Goal: Task Accomplishment & Management: Manage account settings

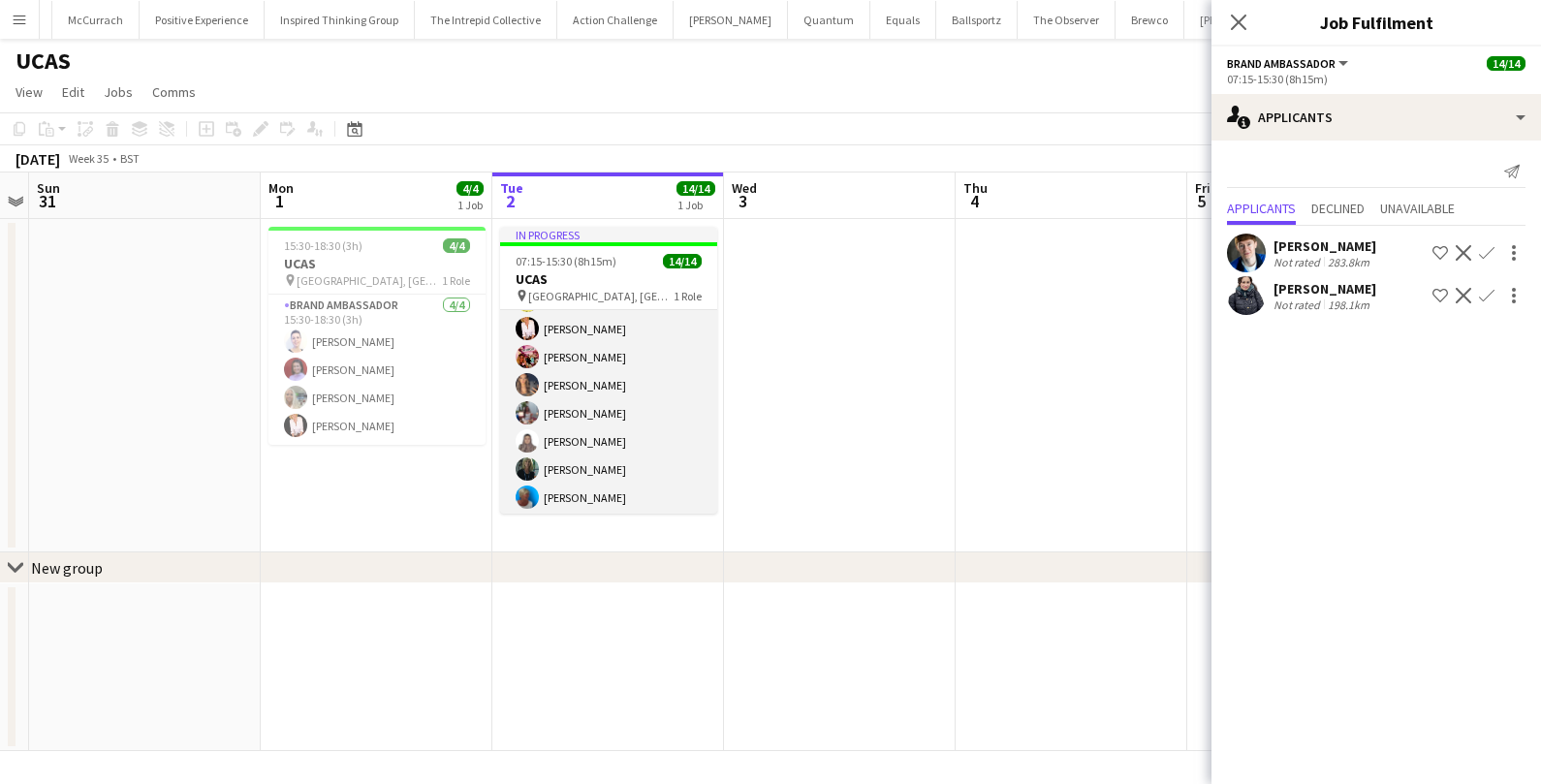
scroll to position [227, 0]
click at [631, 367] on app-card-role "Brand Ambassador 14/14 07:15-15:30 (8h15m) [PERSON_NAME] [PERSON_NAME] [PERSON_…" at bounding box center [609, 299] width 217 height 432
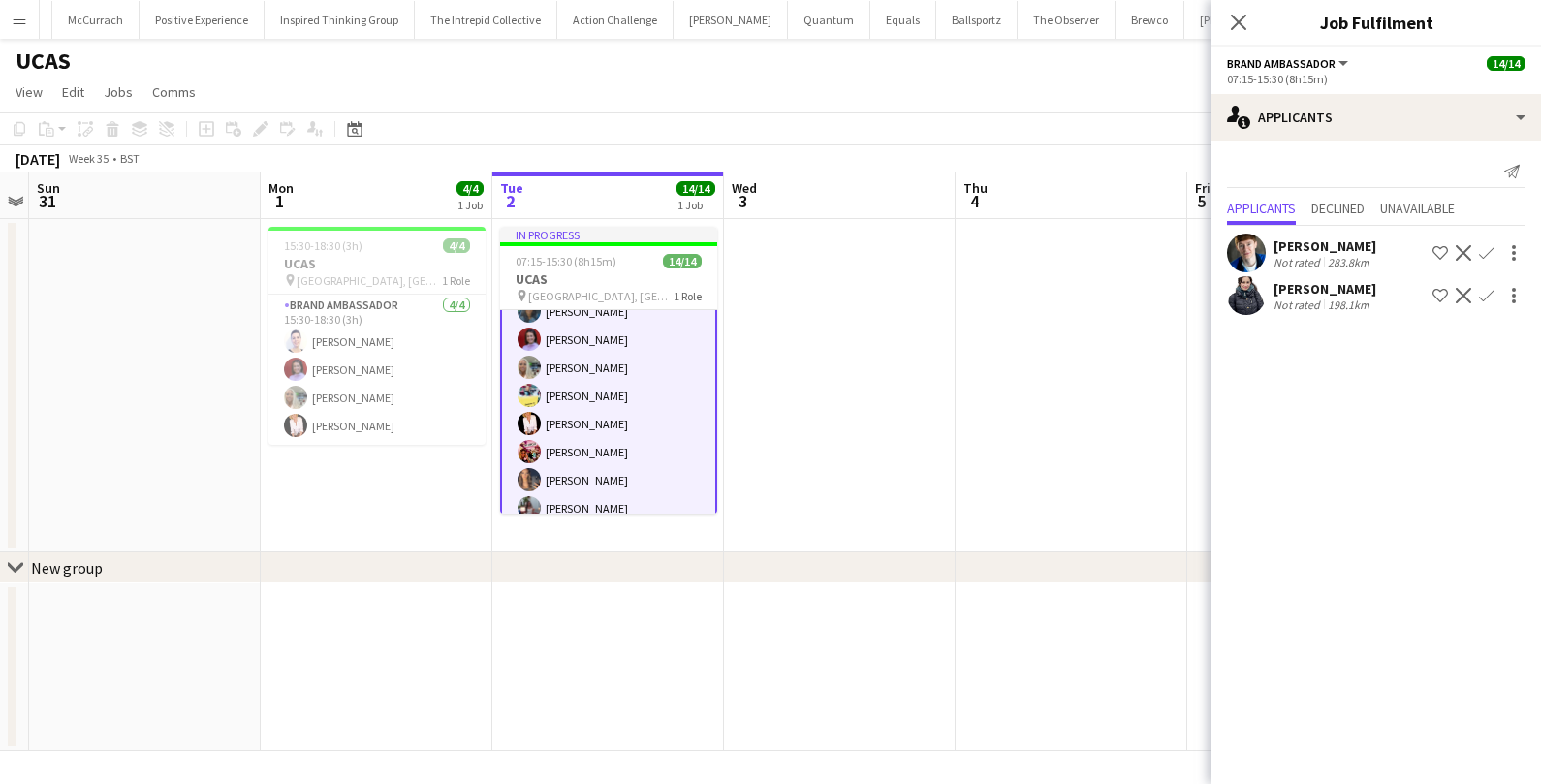
scroll to position [0, 0]
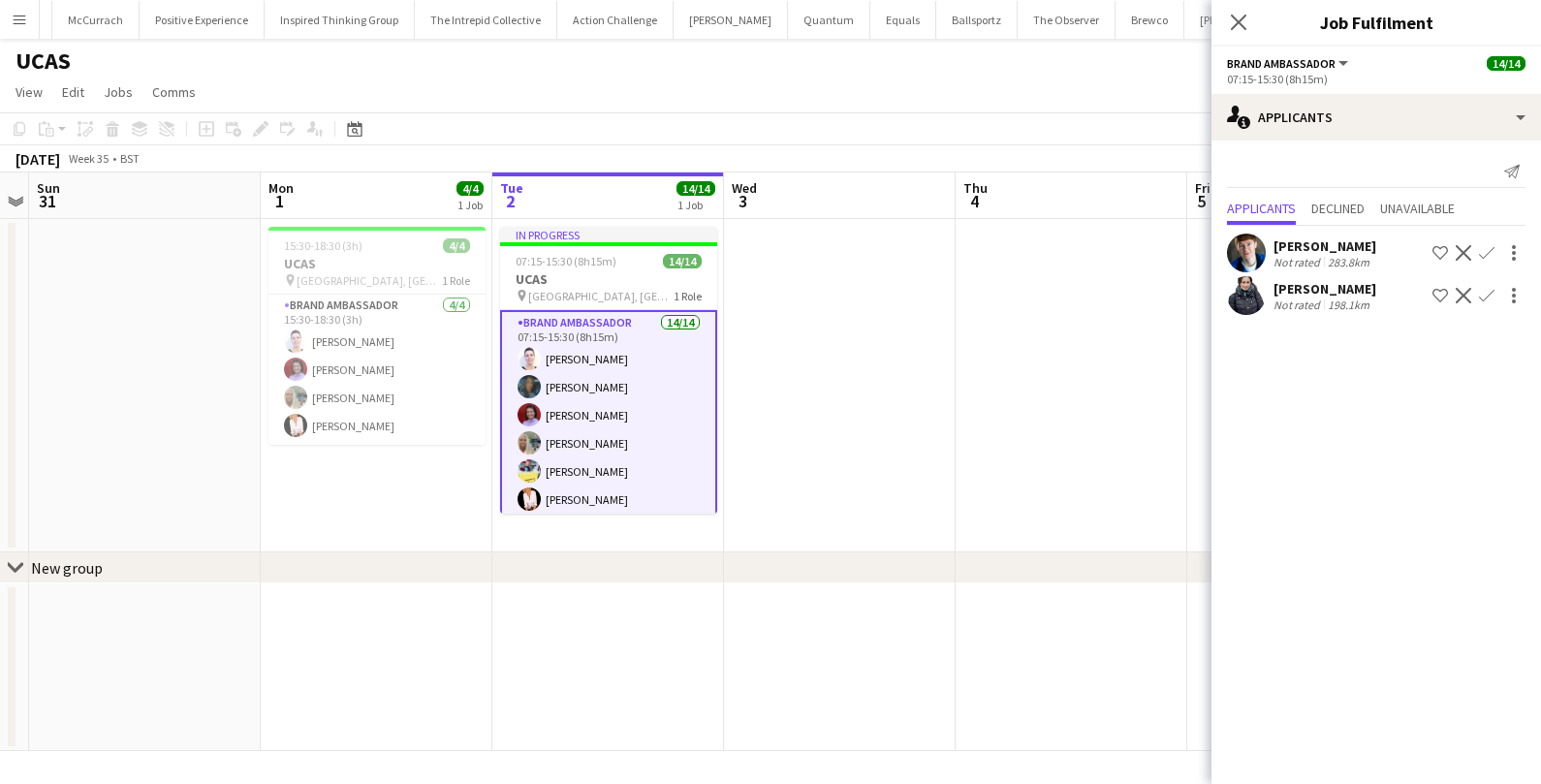
click at [597, 414] on app-card-role "Brand Ambassador 14/14 07:15-15:30 (8h15m) [PERSON_NAME] [PERSON_NAME] [PERSON_…" at bounding box center [609, 528] width 217 height 435
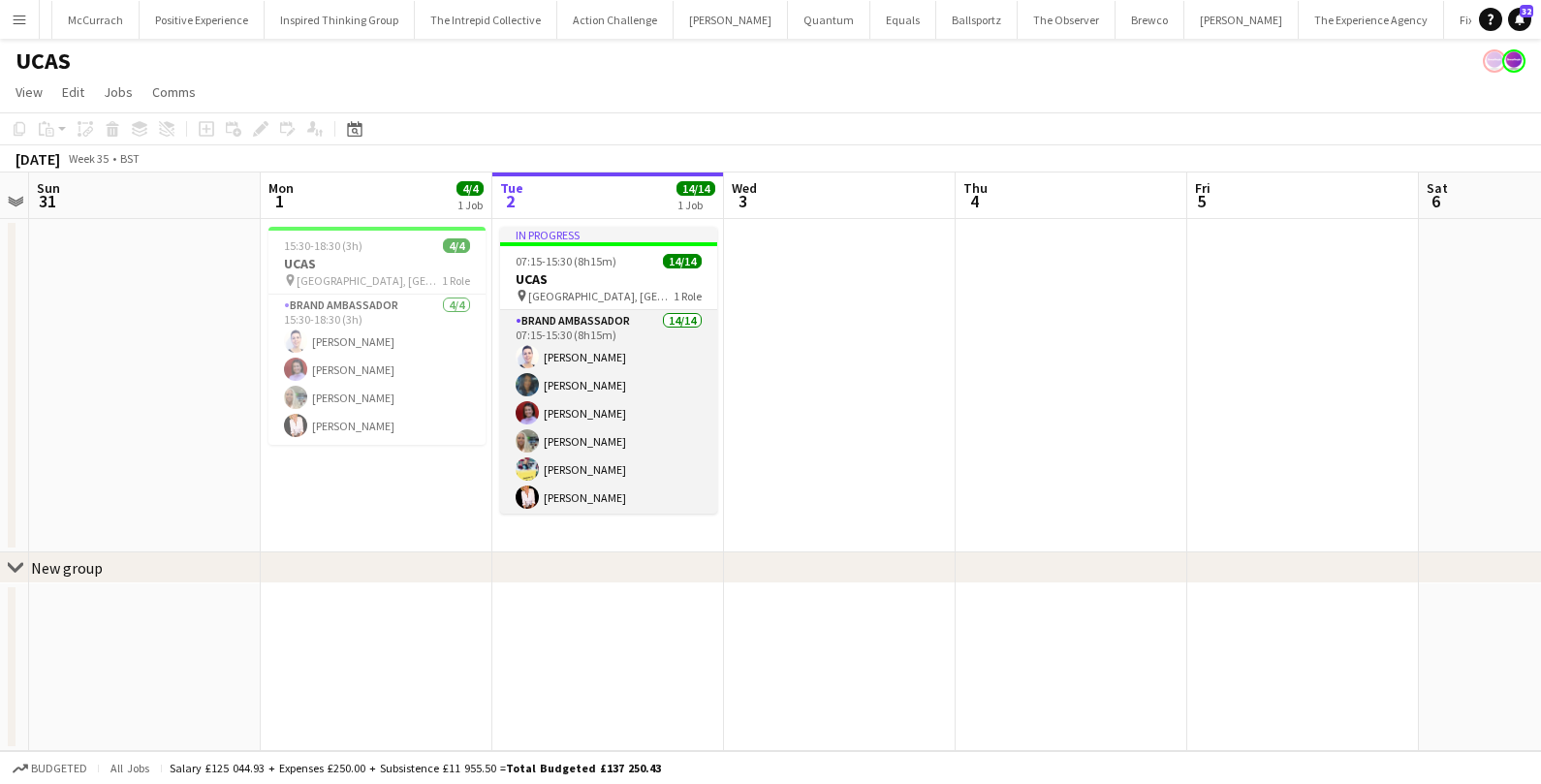
click at [597, 414] on app-card-role "Brand Ambassador 14/14 07:15-15:30 (8h15m) [PERSON_NAME] [PERSON_NAME] [PERSON_…" at bounding box center [609, 526] width 217 height 432
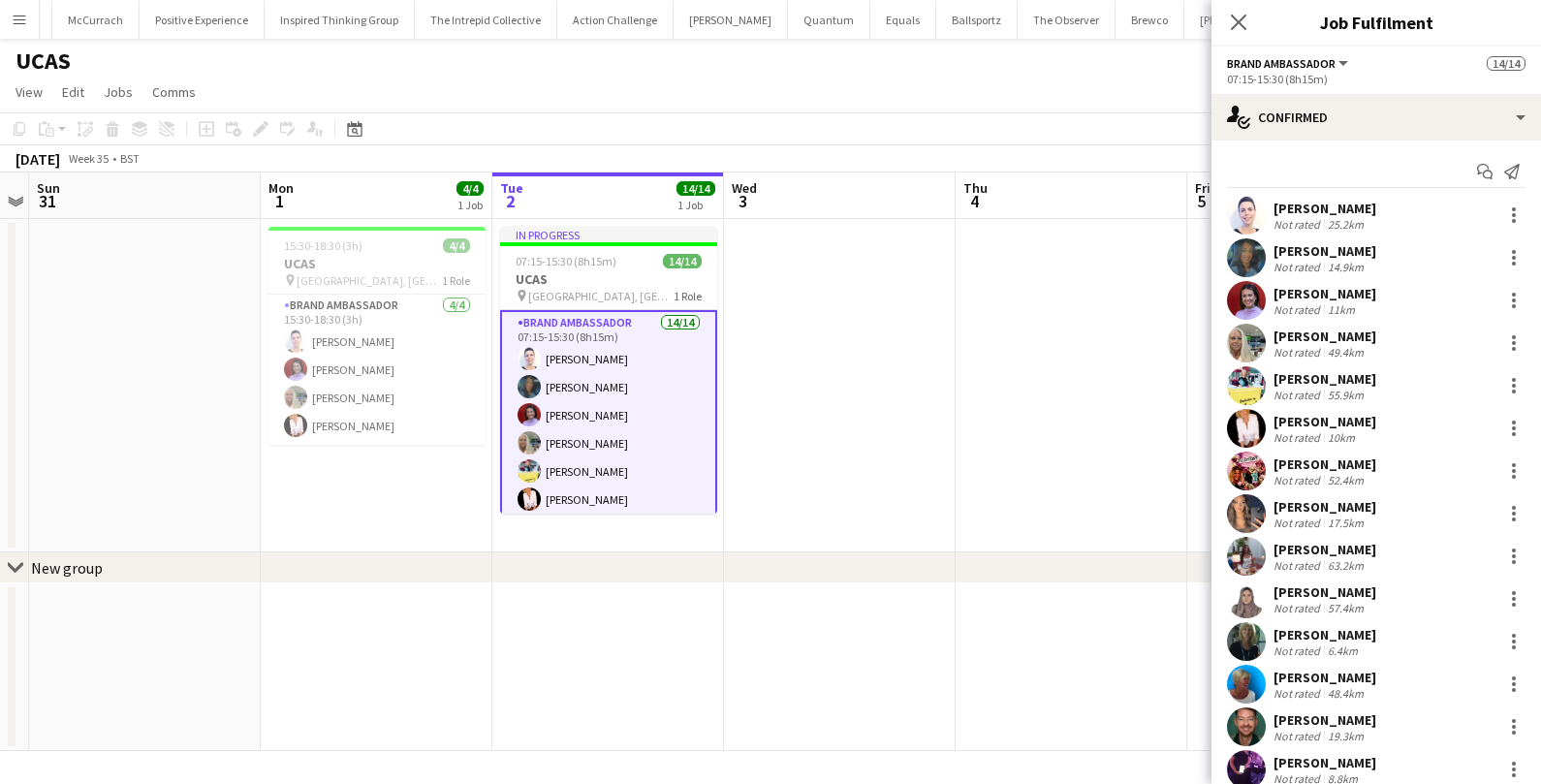
click at [1291, 299] on div "[PERSON_NAME]" at bounding box center [1325, 294] width 103 height 18
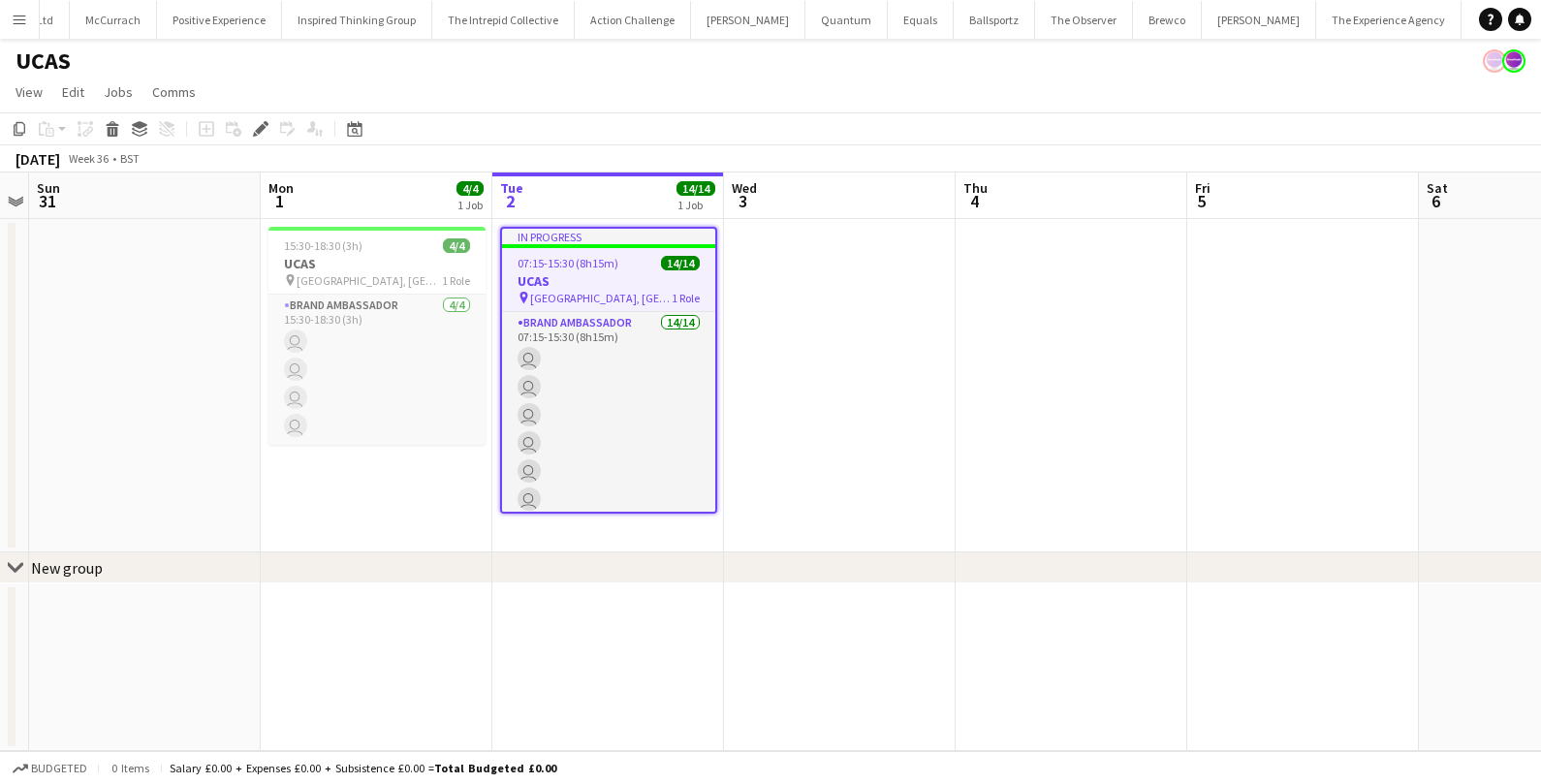
scroll to position [0, 120]
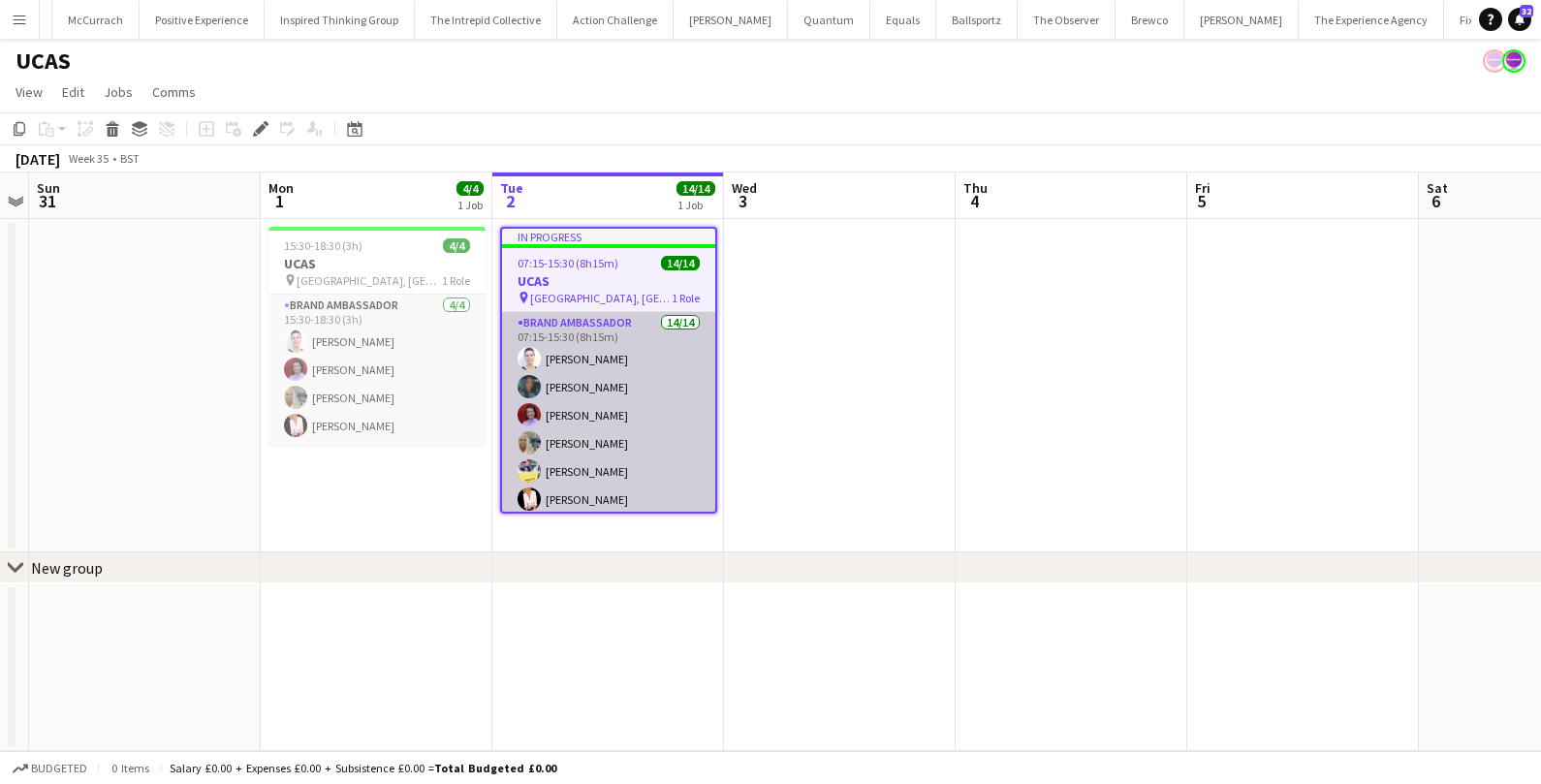
click at [635, 398] on app-card-role "Brand Ambassador 14/14 07:15-15:30 (8h15m) [PERSON_NAME] [PERSON_NAME] [PERSON_…" at bounding box center [609, 528] width 213 height 432
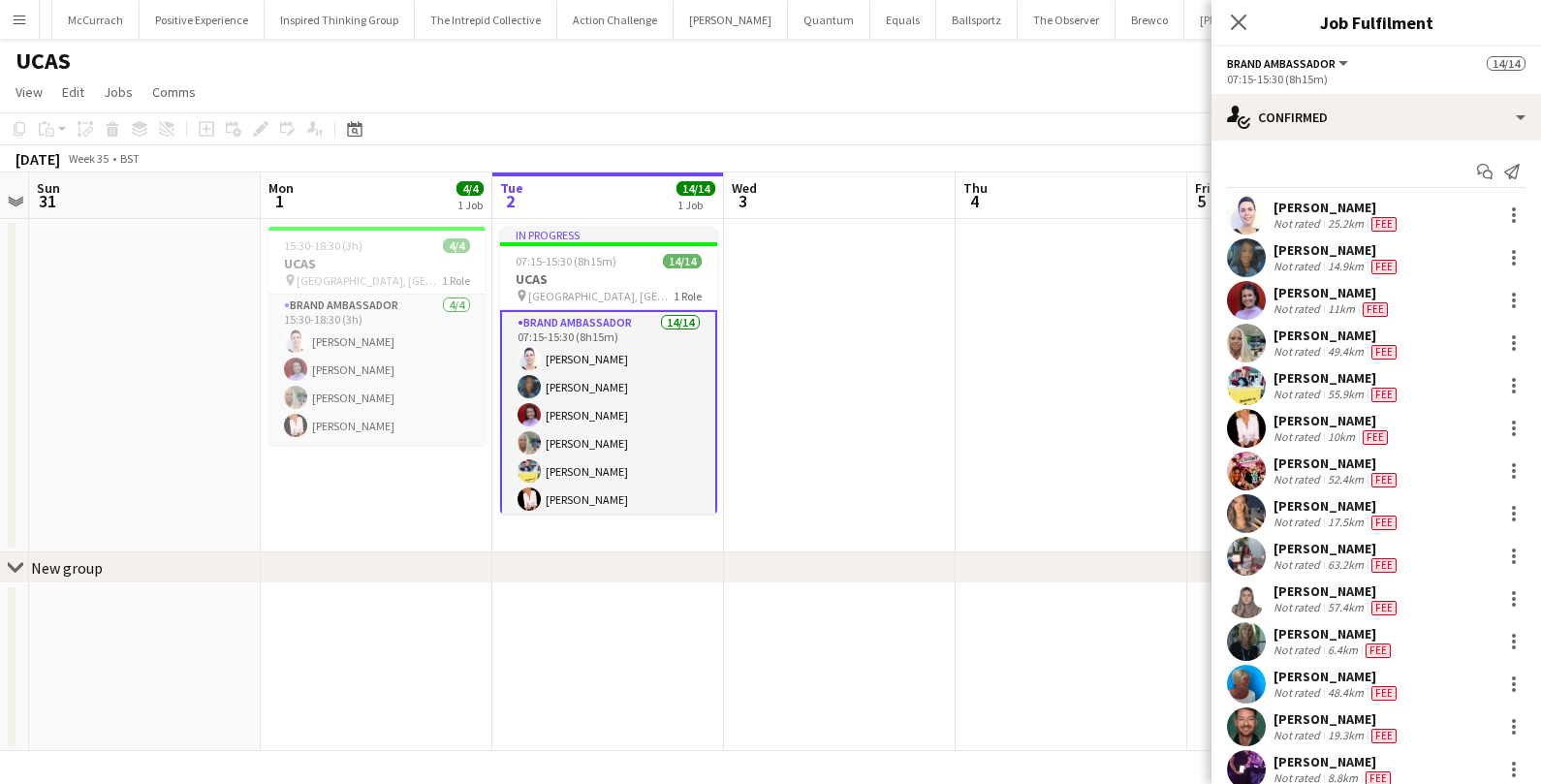
click at [1298, 300] on div "[PERSON_NAME]" at bounding box center [1332, 293] width 118 height 18
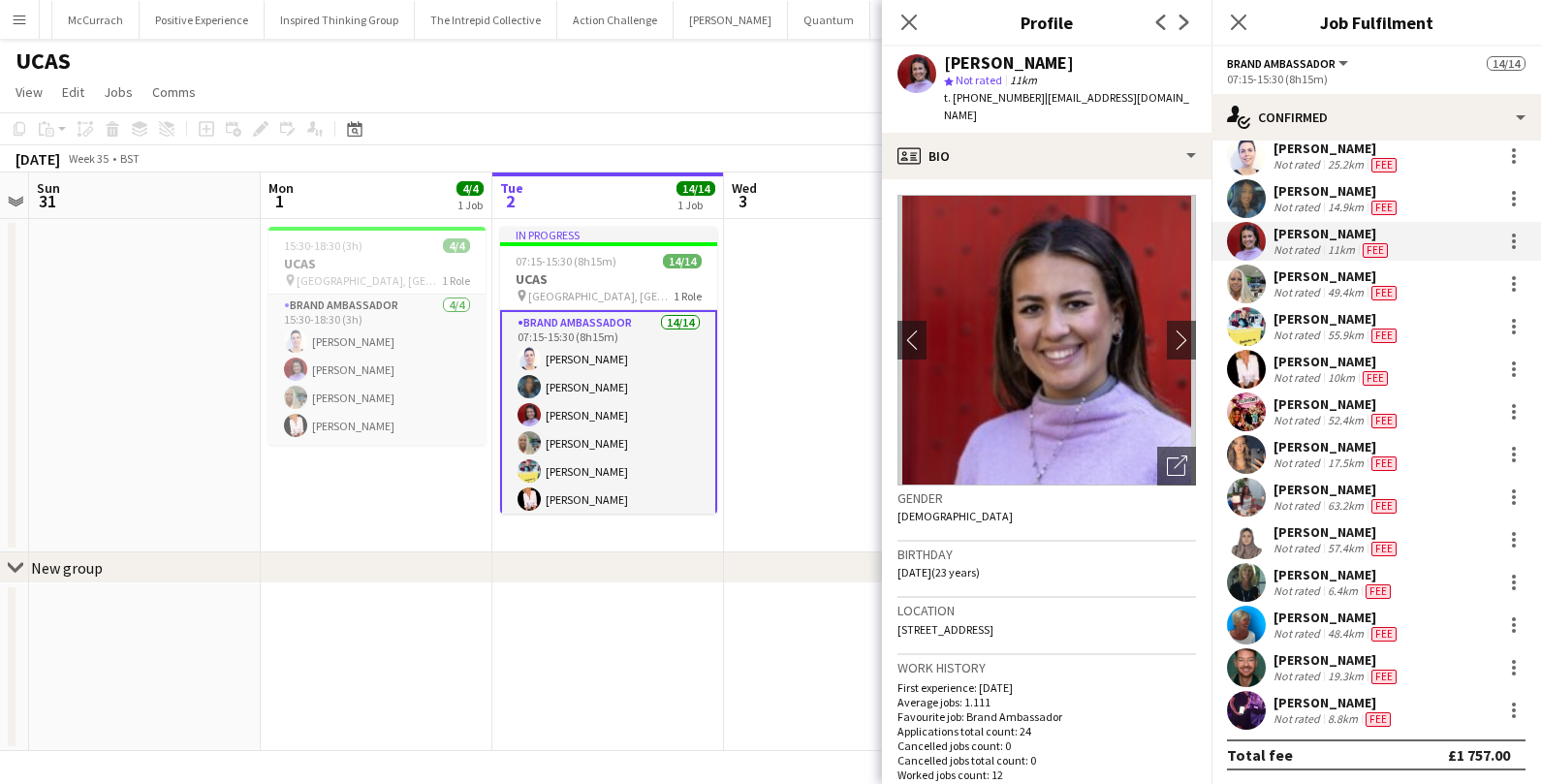
scroll to position [0, 0]
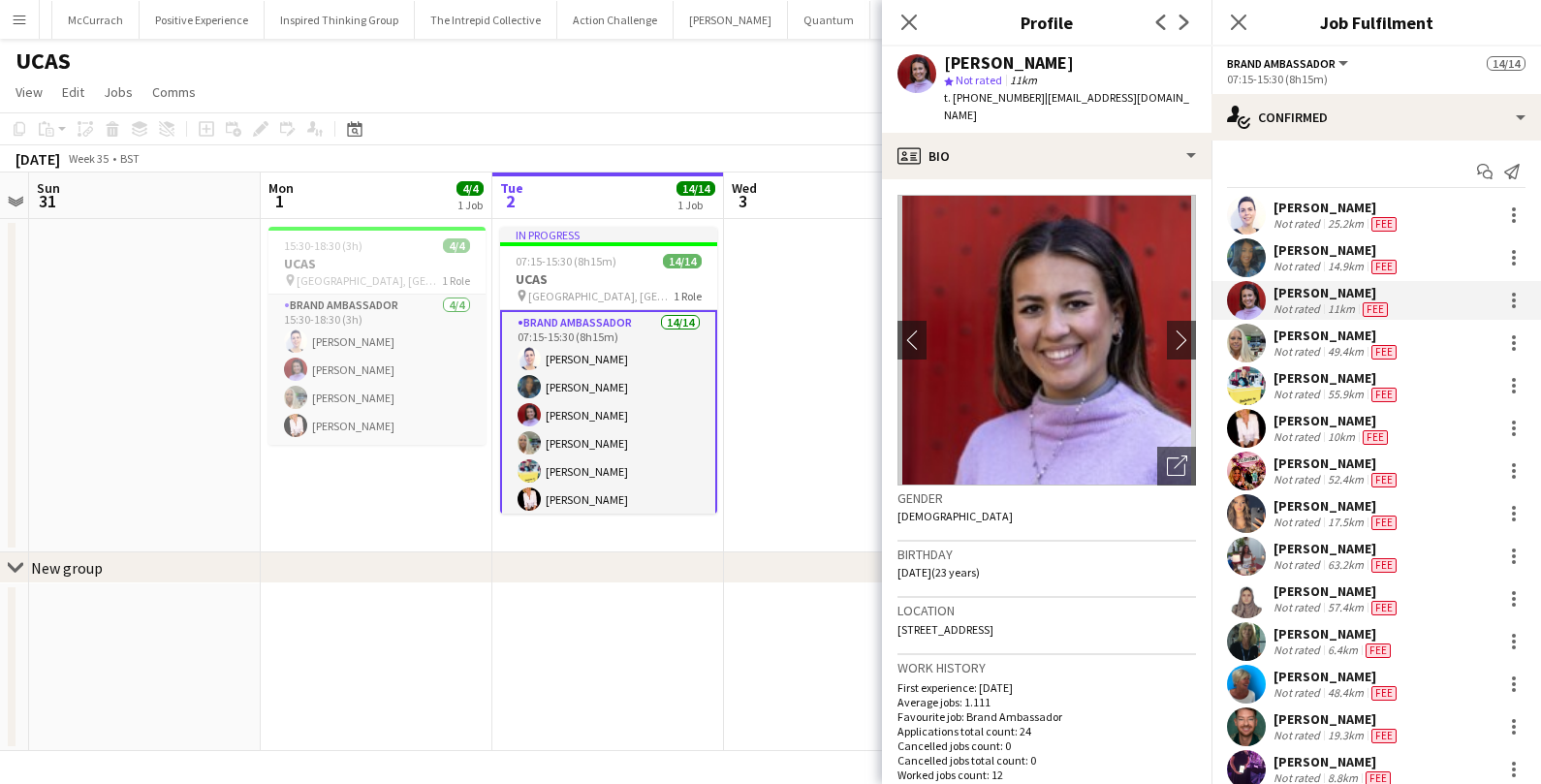
click at [1336, 213] on div "[PERSON_NAME]" at bounding box center [1337, 208] width 127 height 18
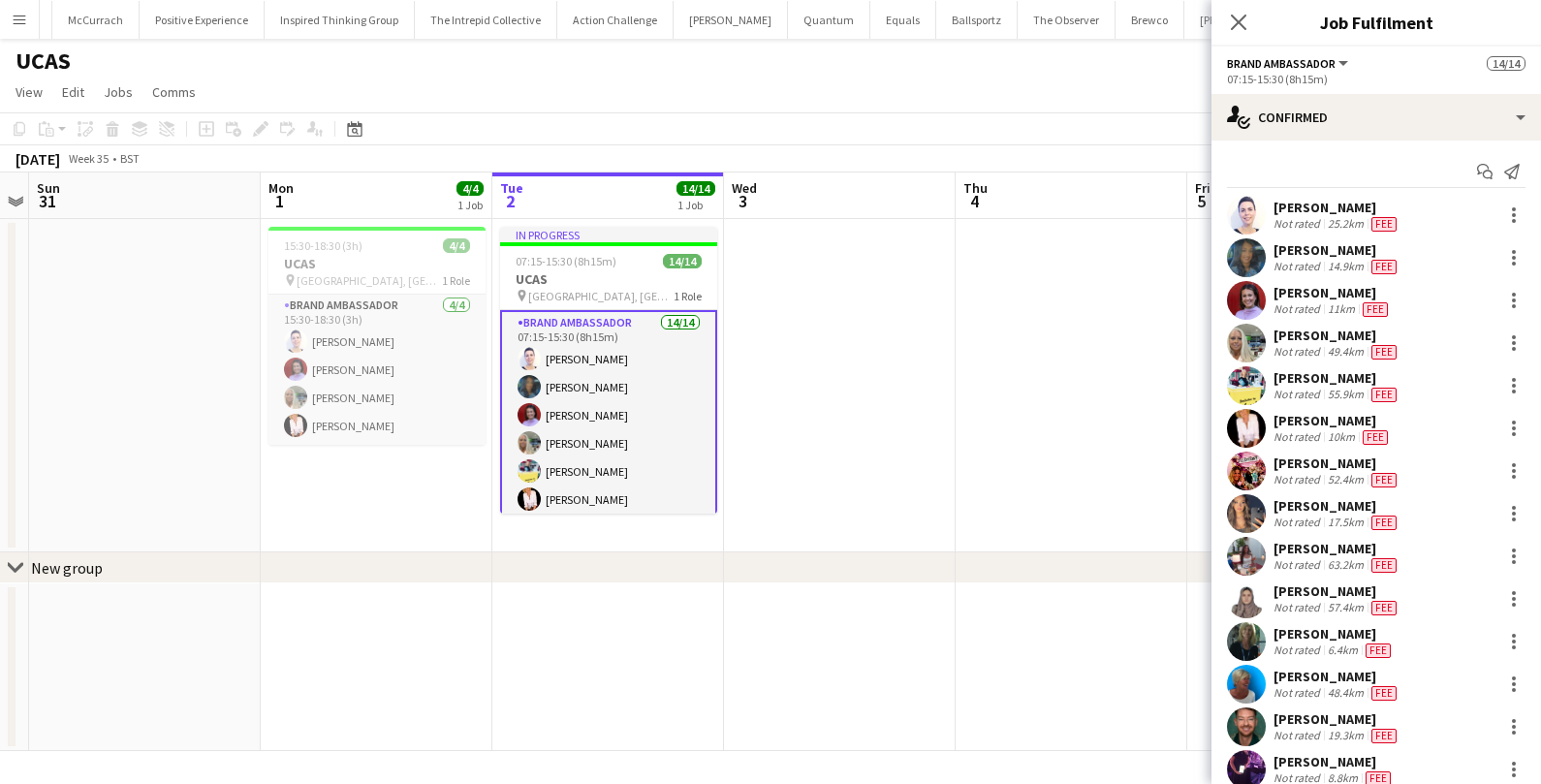
click at [1346, 221] on div "25.2km" at bounding box center [1345, 224] width 44 height 16
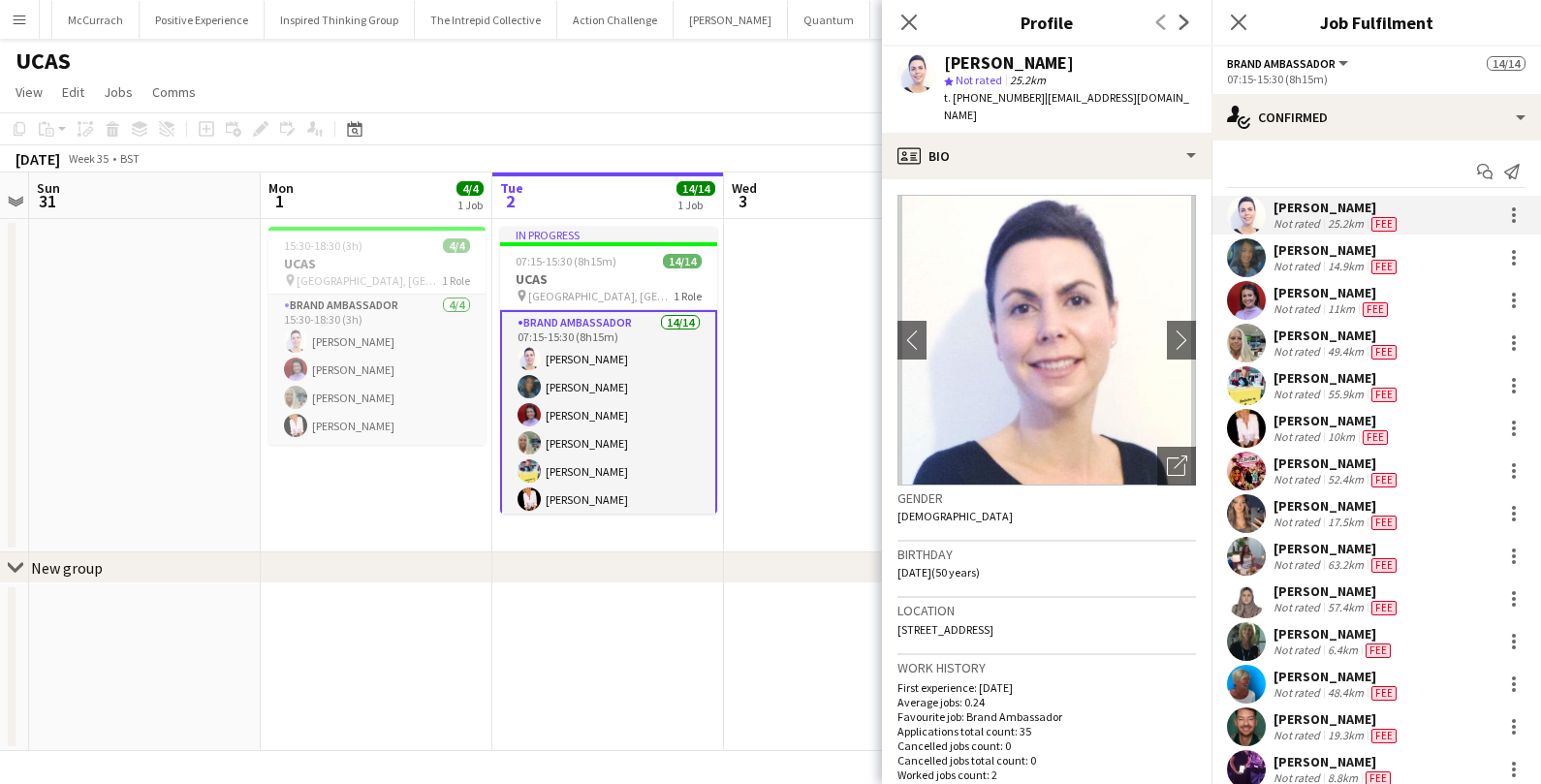
click at [1389, 227] on span "Fee" at bounding box center [1384, 224] width 25 height 15
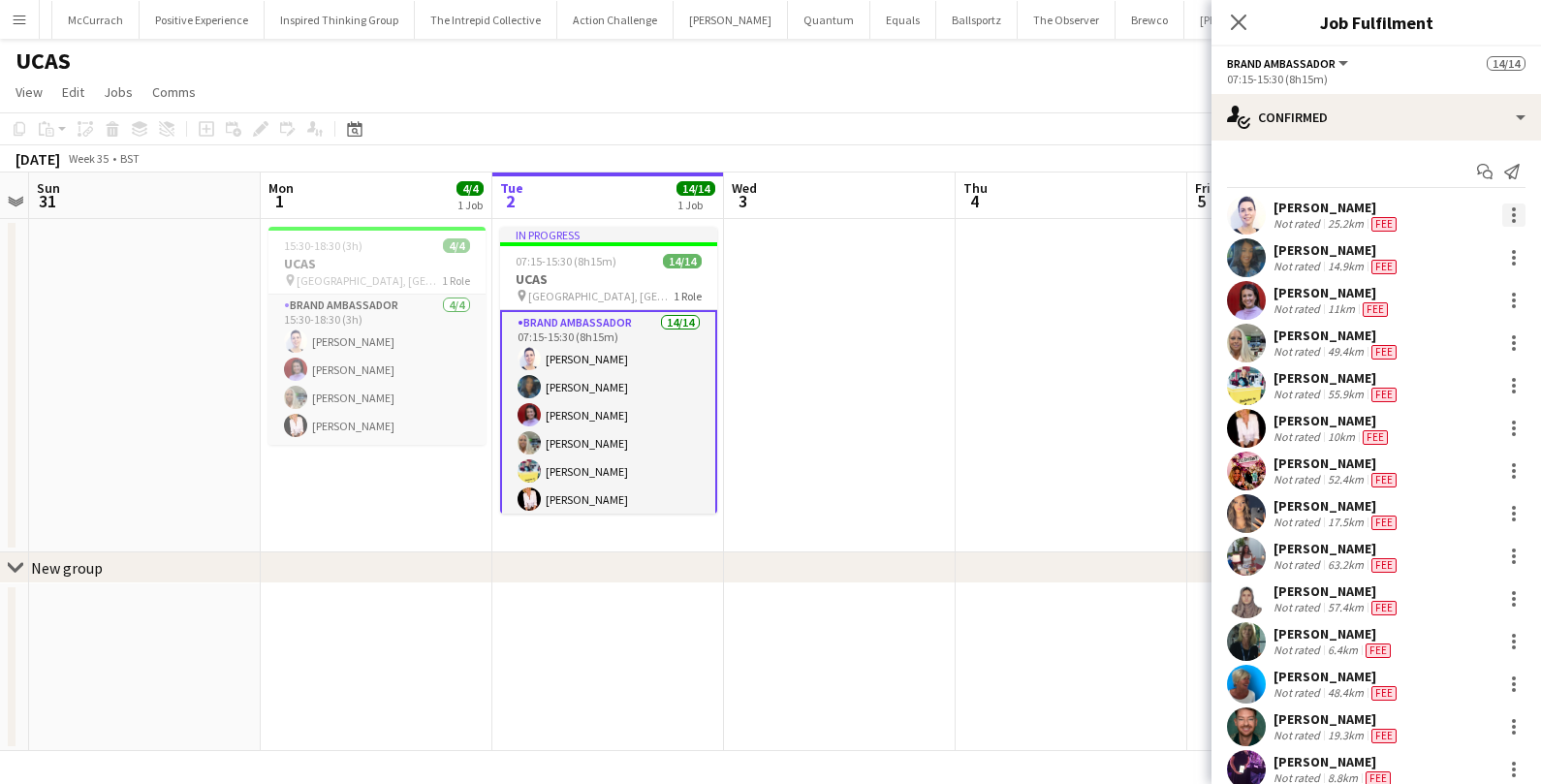
click at [1511, 212] on div at bounding box center [1514, 215] width 23 height 23
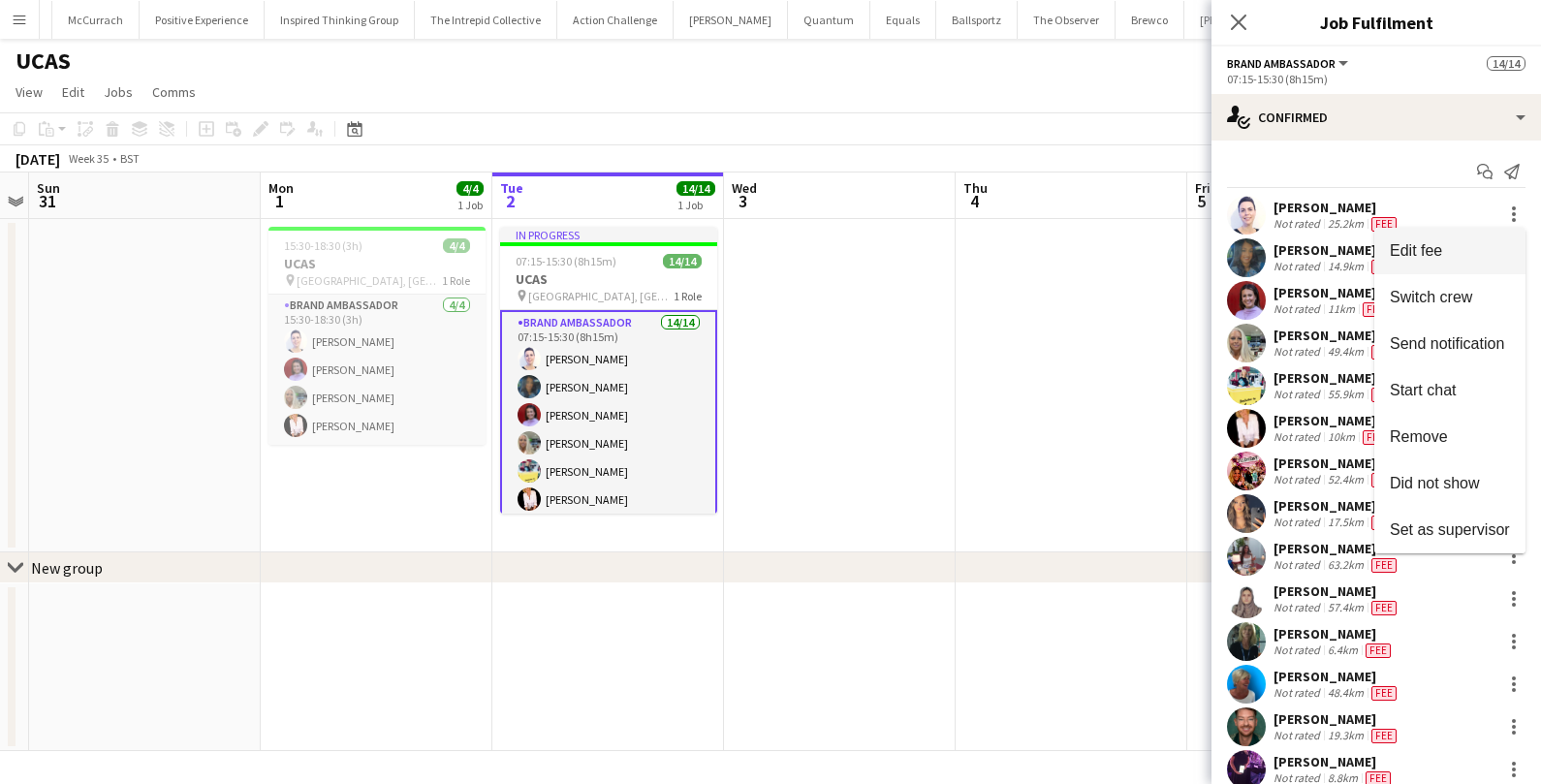
click at [1467, 255] on span "Edit fee" at bounding box center [1450, 250] width 120 height 18
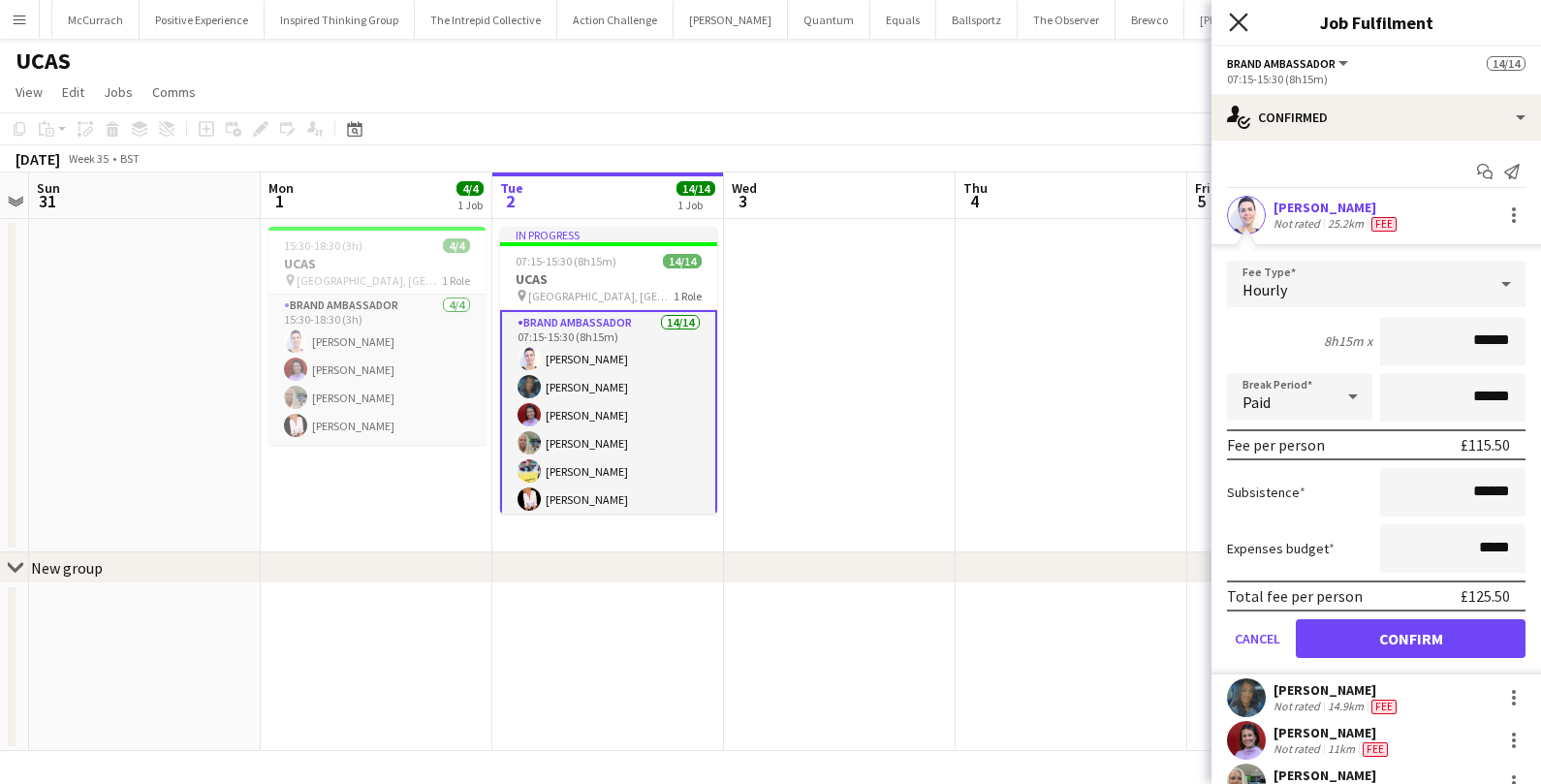
click at [1232, 20] on icon "Close pop-in" at bounding box center [1237, 22] width 19 height 19
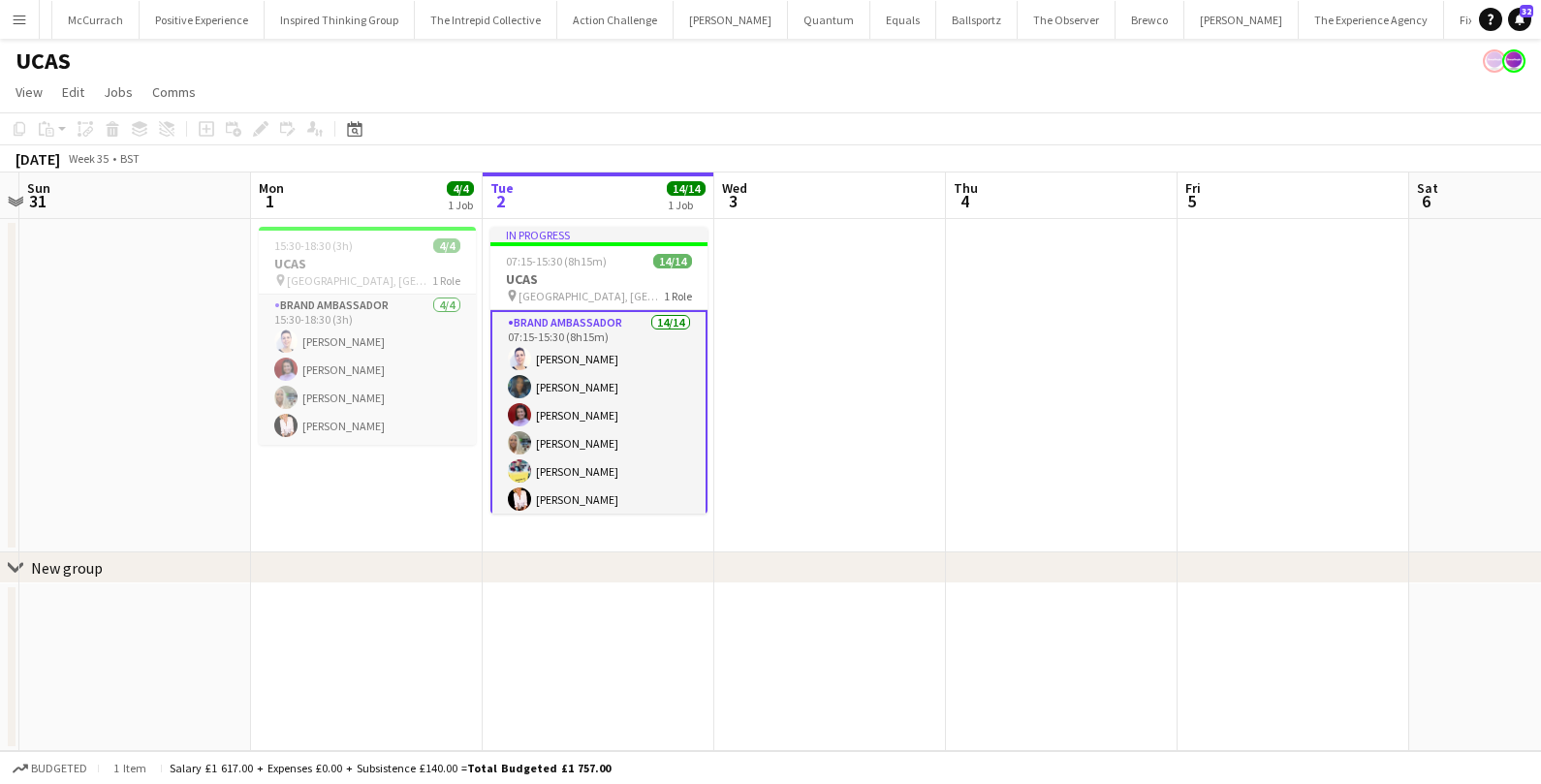
scroll to position [0, 679]
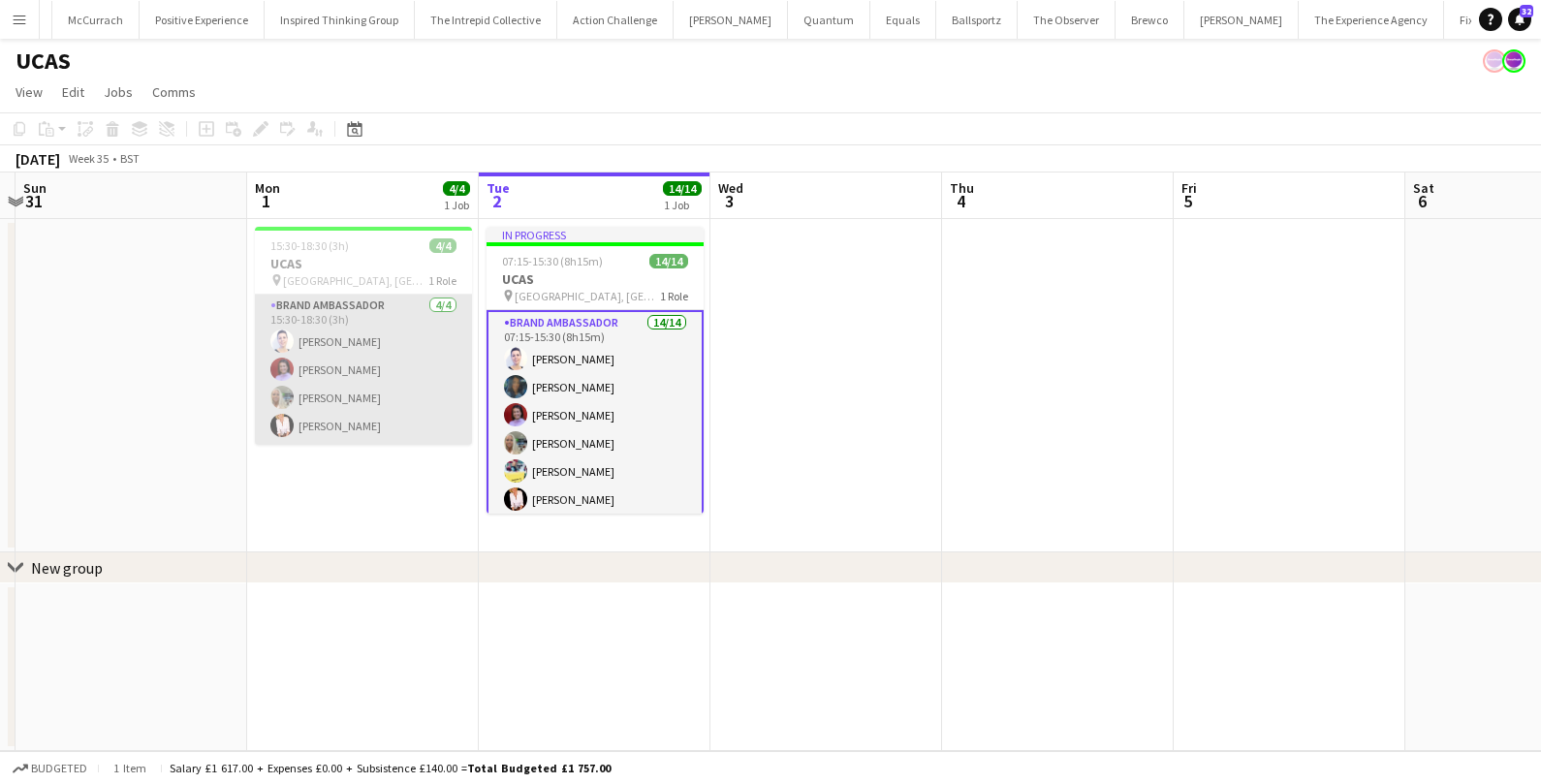
click at [362, 387] on app-card-role "Brand Ambassador [DATE] 15:30-18:30 (3h) [PERSON_NAME] [PERSON_NAME] [PERSON_NA…" at bounding box center [363, 369] width 217 height 150
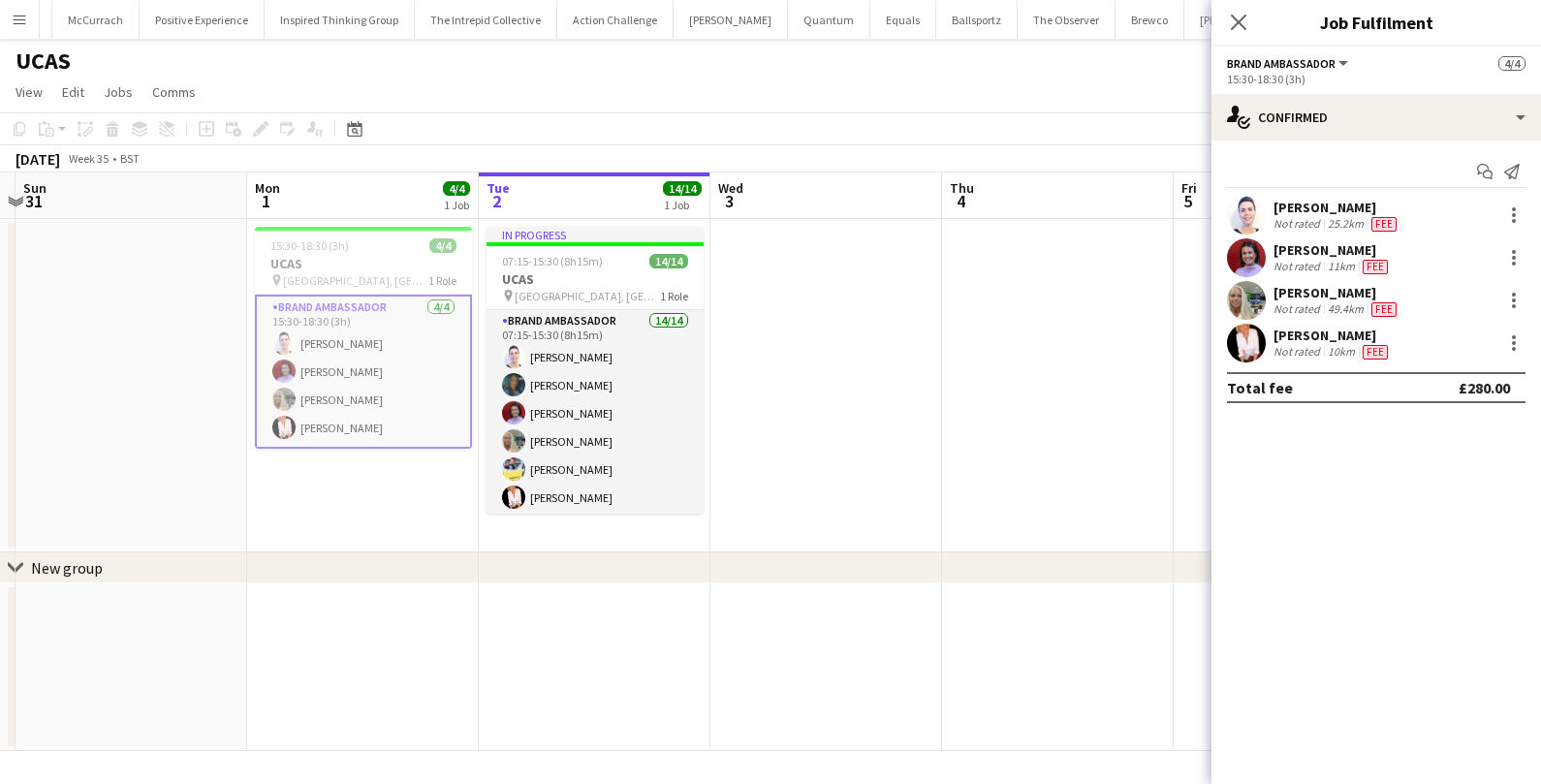
click at [1279, 294] on div "[PERSON_NAME]" at bounding box center [1337, 293] width 127 height 18
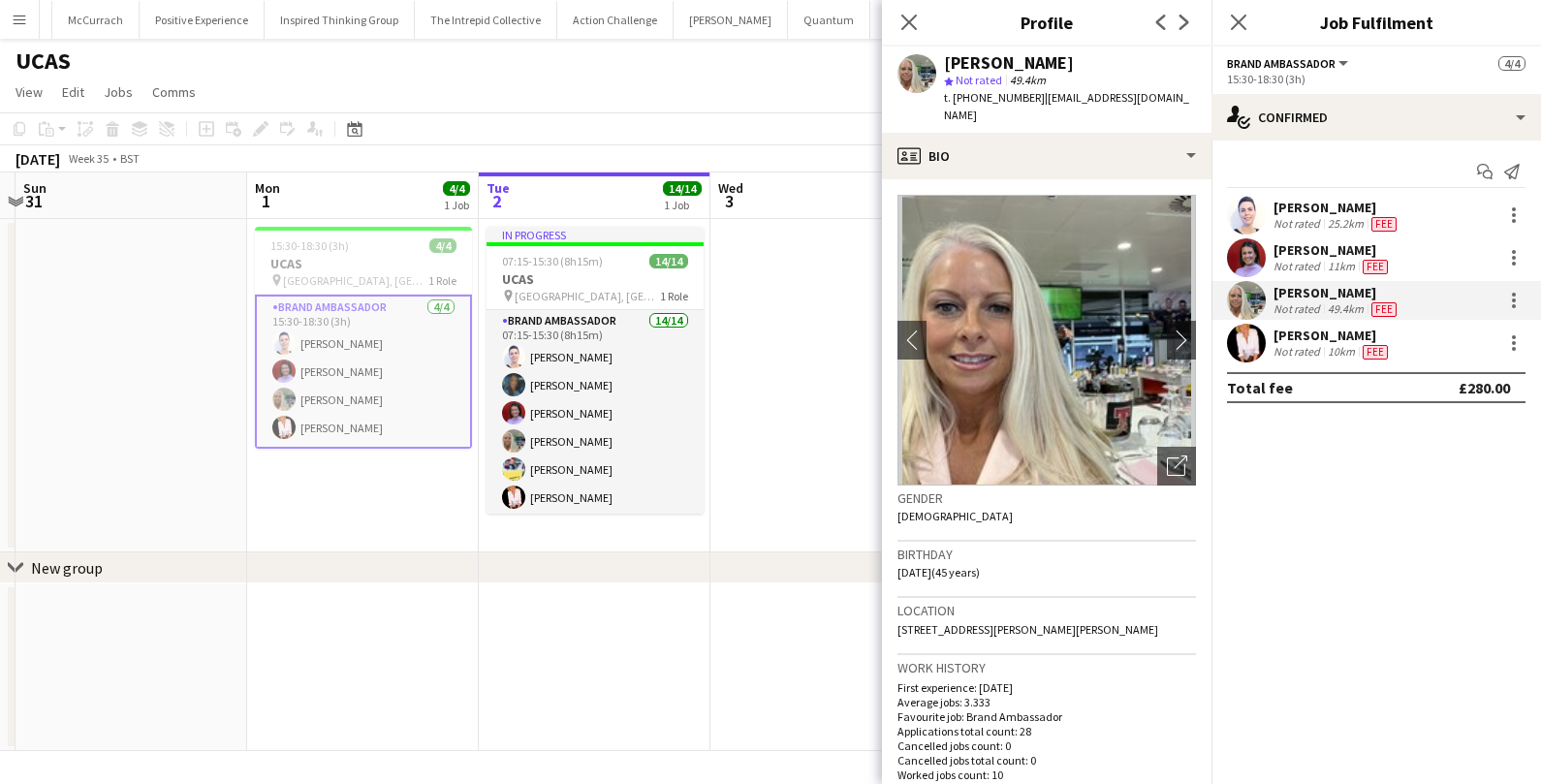
click at [785, 288] on app-date-cell at bounding box center [826, 386] width 232 height 334
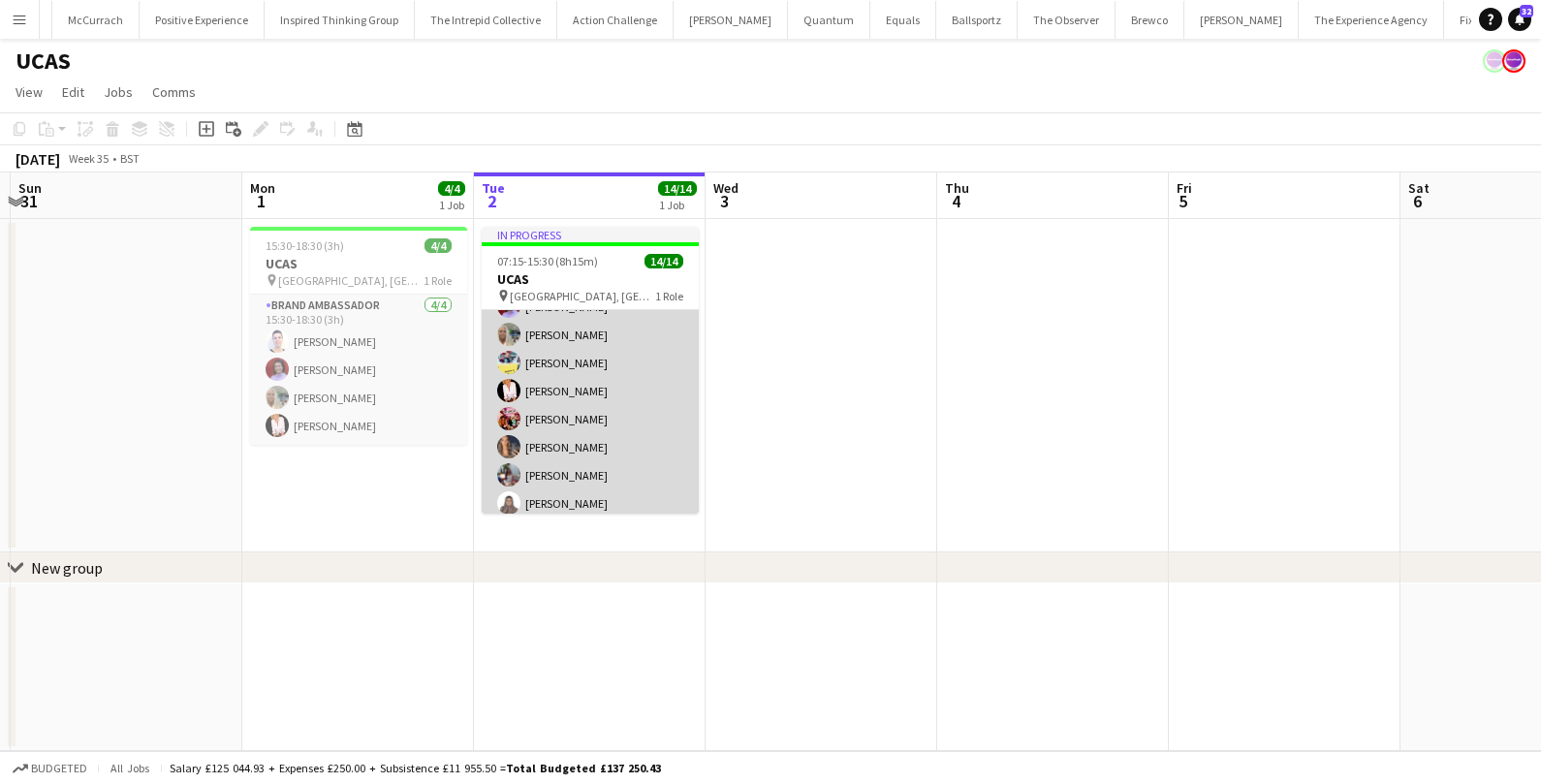
scroll to position [0, 0]
